Goal: Find specific page/section

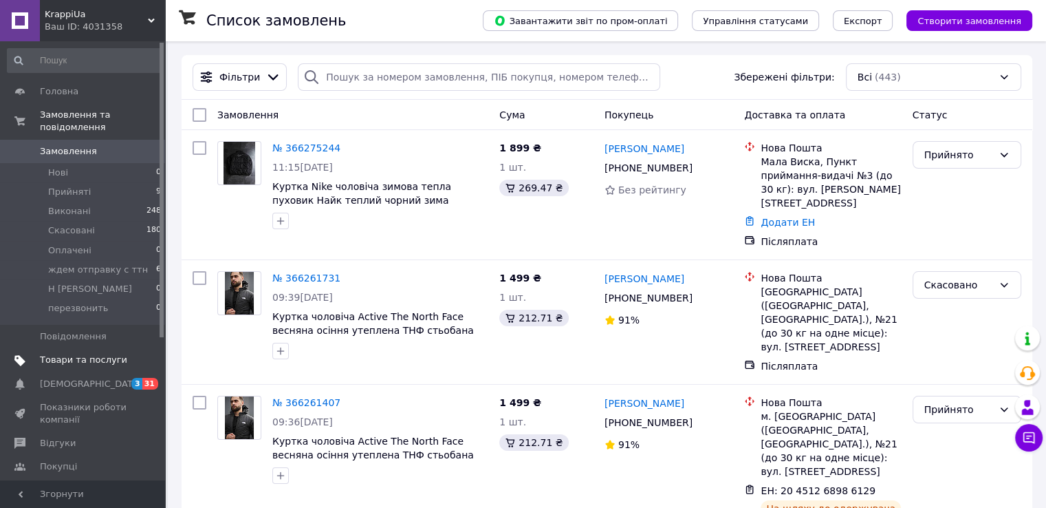
click at [107, 353] on span "Товари та послуги" at bounding box center [83, 359] width 87 height 12
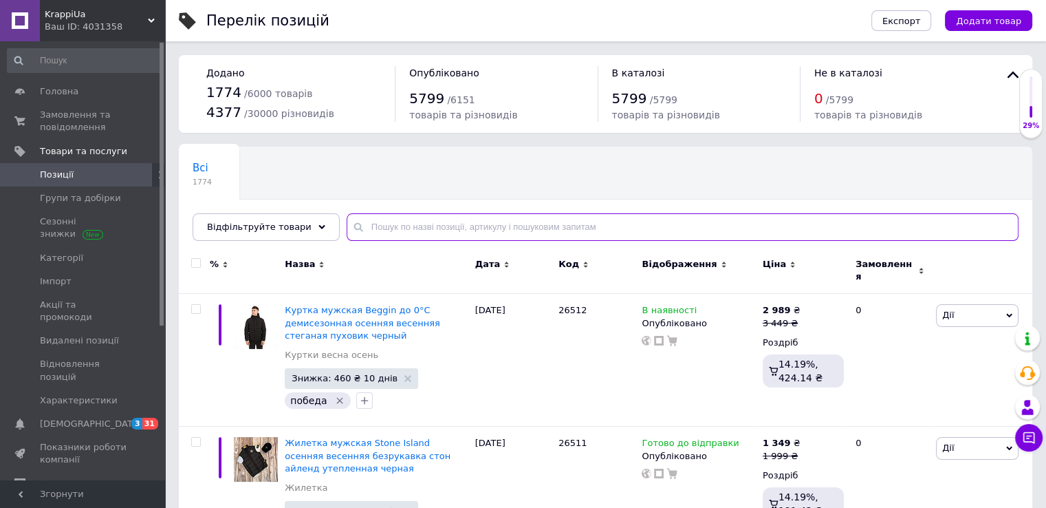
click at [416, 232] on input "text" at bounding box center [683, 227] width 672 height 28
paste input "25034"
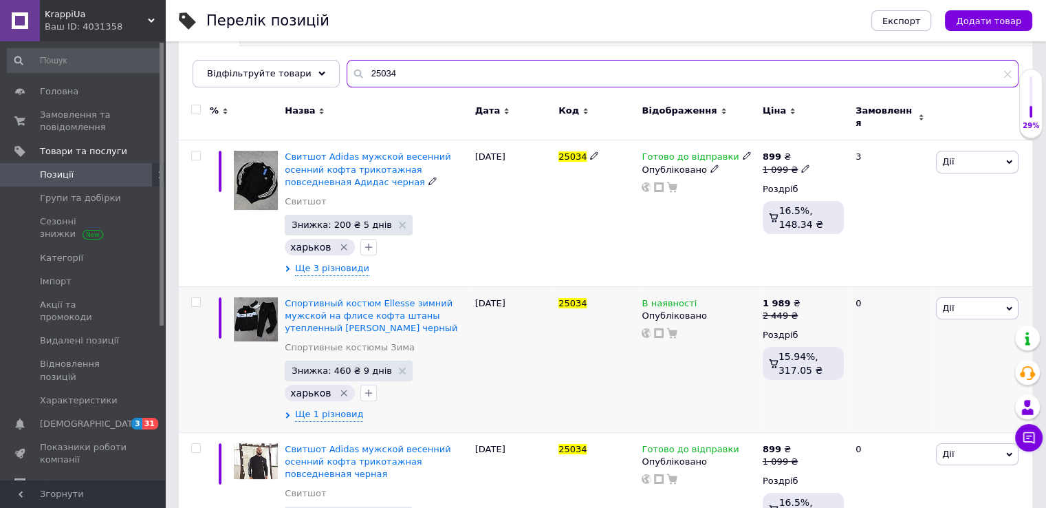
scroll to position [215, 0]
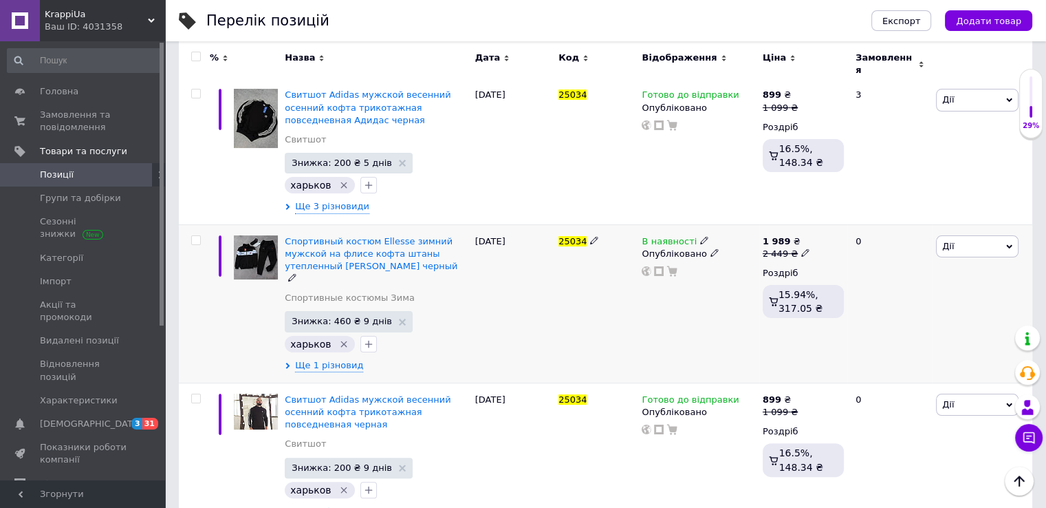
type input "25034"
click at [801, 248] on icon at bounding box center [805, 252] width 8 height 8
type input "2"
type input "2859"
